Goal: Information Seeking & Learning: Learn about a topic

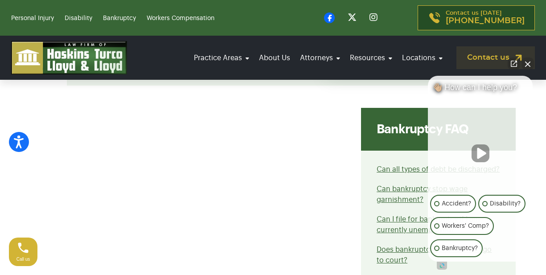
scroll to position [329, 0]
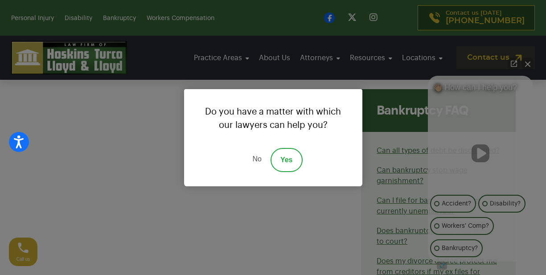
click at [286, 162] on link "Yes" at bounding box center [287, 160] width 32 height 24
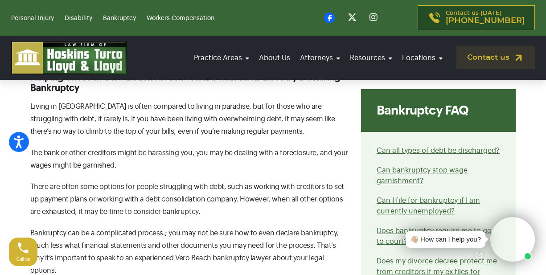
scroll to position [593, 0]
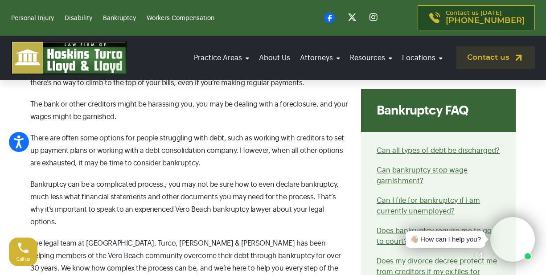
click at [481, 182] on li "Can bankruptcy stop wage garnishment?" at bounding box center [438, 175] width 123 height 21
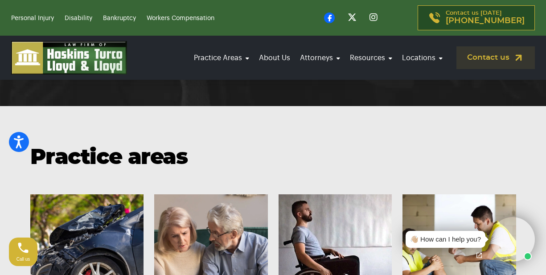
scroll to position [3927, 0]
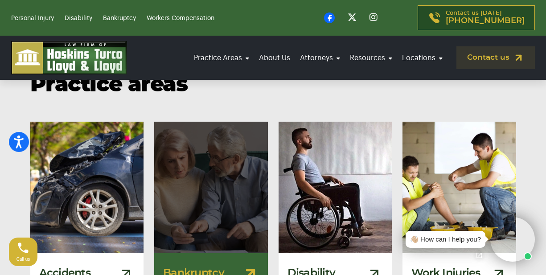
click at [202, 268] on h3 "Bankruptcy" at bounding box center [193, 274] width 61 height 12
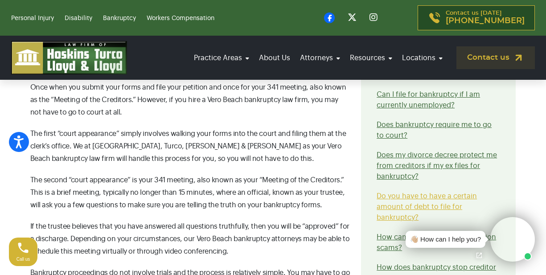
scroll to position [2611, 0]
click at [413, 192] on link "Do you have to have a certain amount of debt to file for bankruptcy?" at bounding box center [427, 206] width 100 height 29
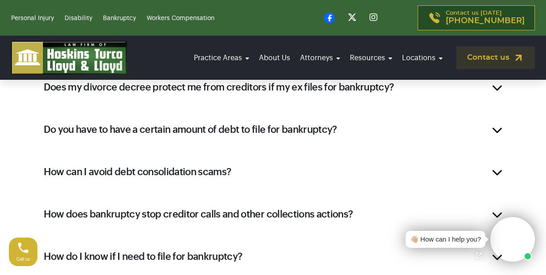
scroll to position [926, 0]
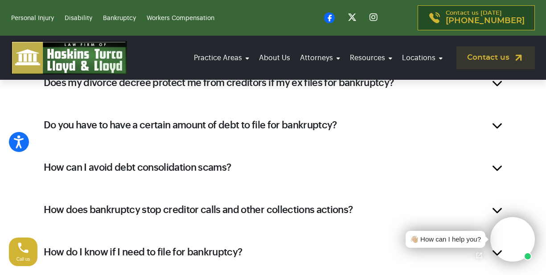
click at [350, 127] on div "Do you have to have a certain amount of debt to file for bankruptcy?" at bounding box center [273, 125] width 486 height 36
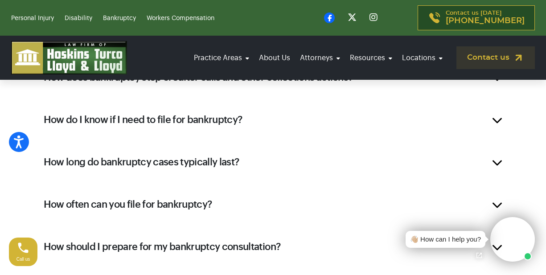
scroll to position [897, 0]
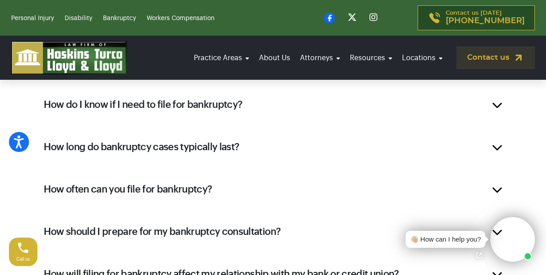
click at [239, 148] on h2 "How long do bankruptcy cases typically last?" at bounding box center [142, 146] width 196 height 13
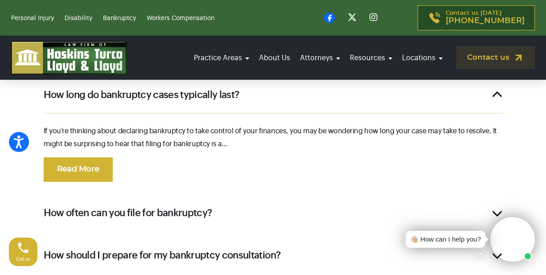
scroll to position [884, 0]
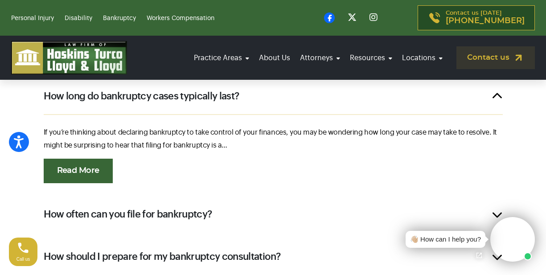
click at [74, 173] on link "Read More" at bounding box center [78, 171] width 69 height 25
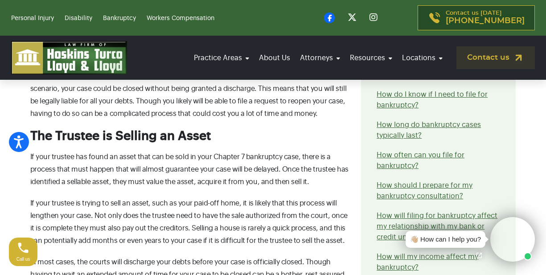
scroll to position [1490, 0]
